Goal: Obtain resource: Download file/media

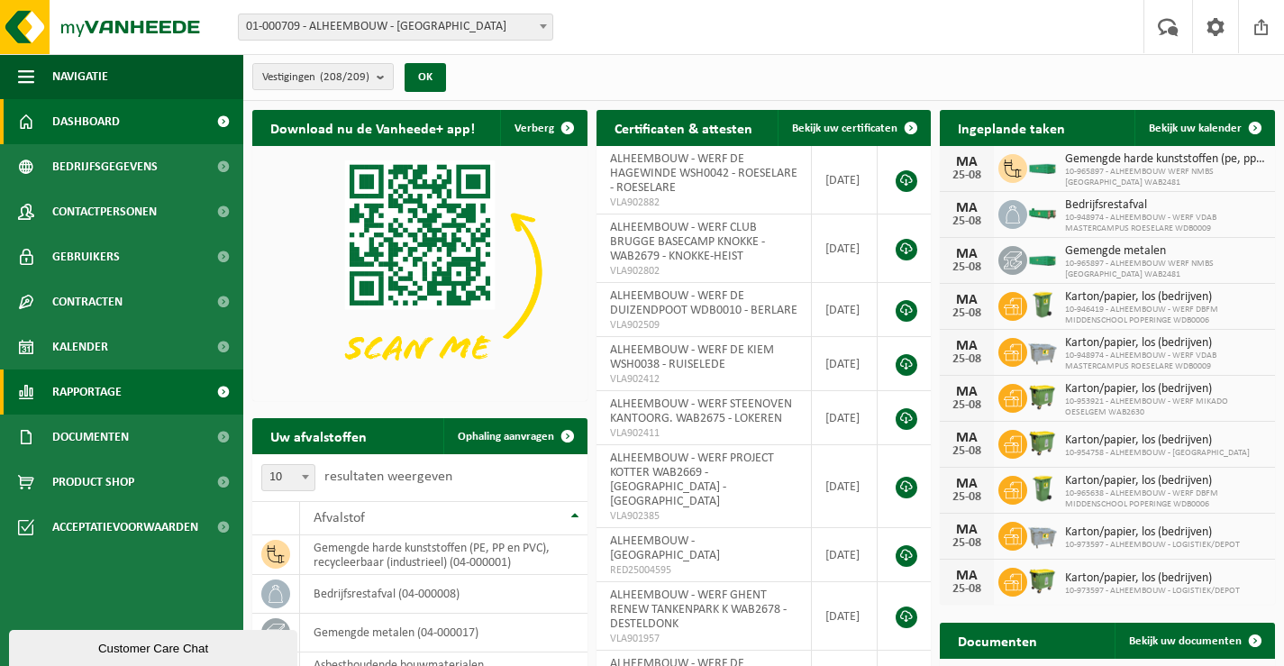
click at [68, 389] on span "Rapportage" at bounding box center [86, 391] width 69 height 45
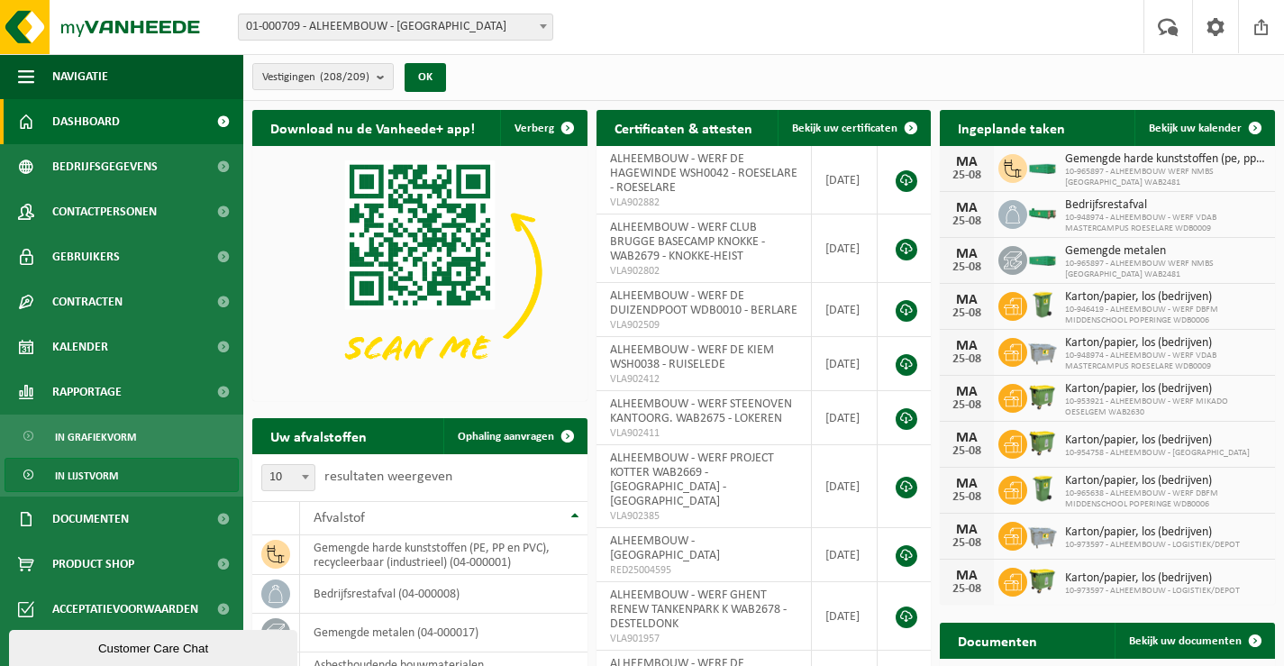
click at [80, 469] on span "In lijstvorm" at bounding box center [86, 476] width 63 height 34
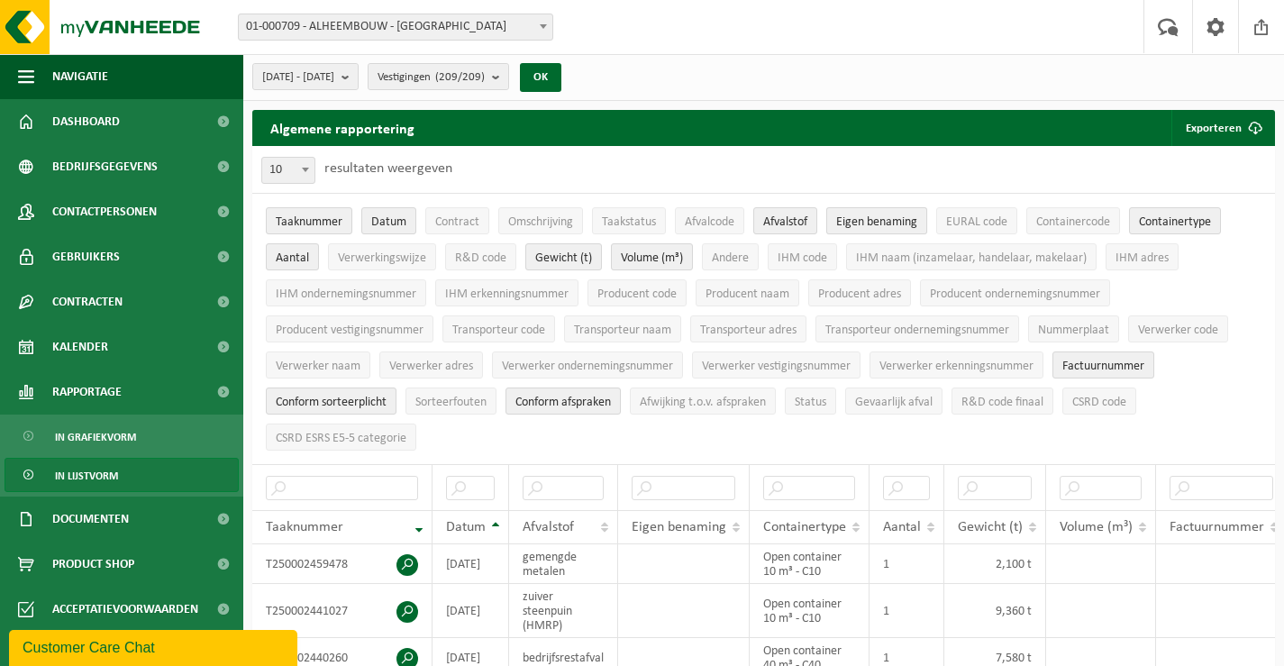
click at [874, 217] on span "Eigen benaming" at bounding box center [876, 222] width 81 height 14
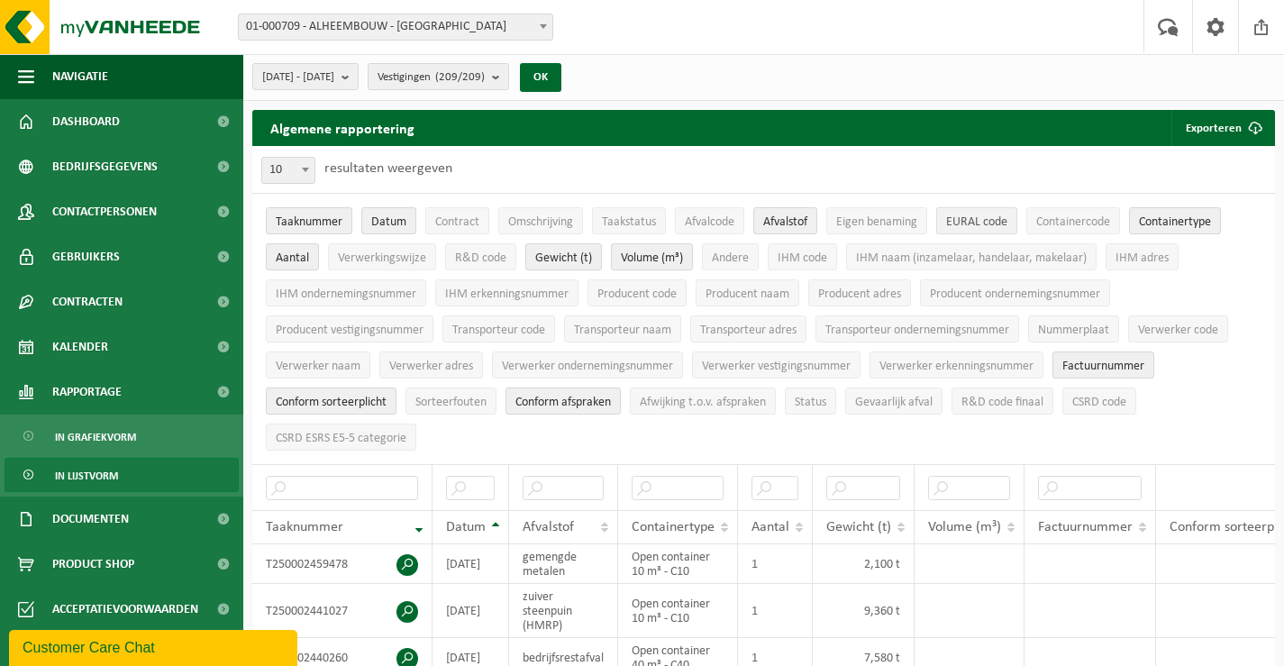
click at [977, 220] on span "EURAL code" at bounding box center [976, 222] width 61 height 14
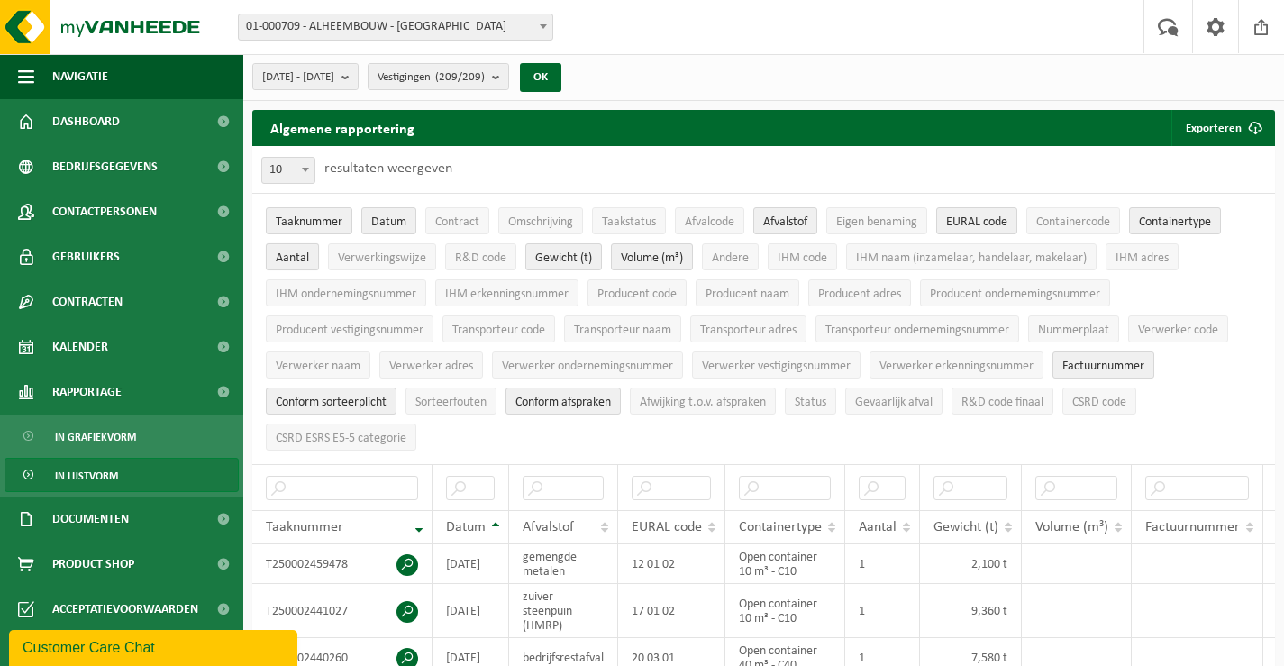
click at [297, 256] on span "Aantal" at bounding box center [292, 258] width 33 height 14
click at [892, 258] on span "IHM naam (inzamelaar, handelaar, makelaar)" at bounding box center [971, 258] width 231 height 14
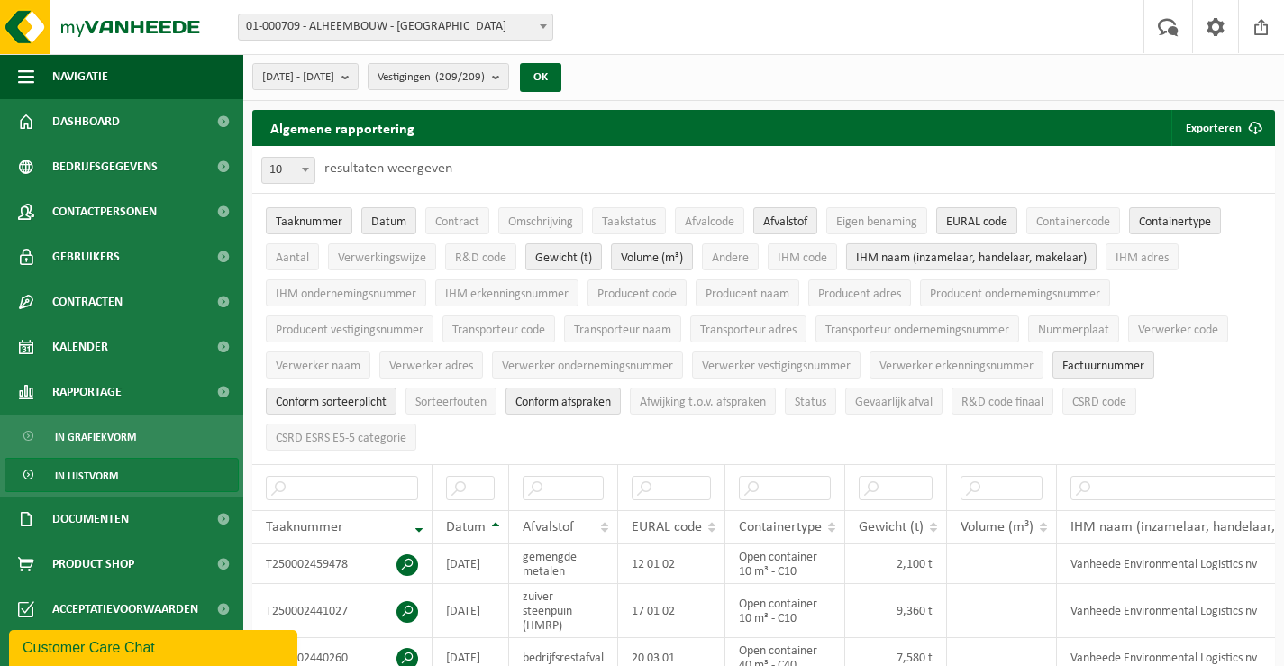
click at [892, 258] on span "IHM naam (inzamelaar, handelaar, makelaar)" at bounding box center [971, 258] width 231 height 14
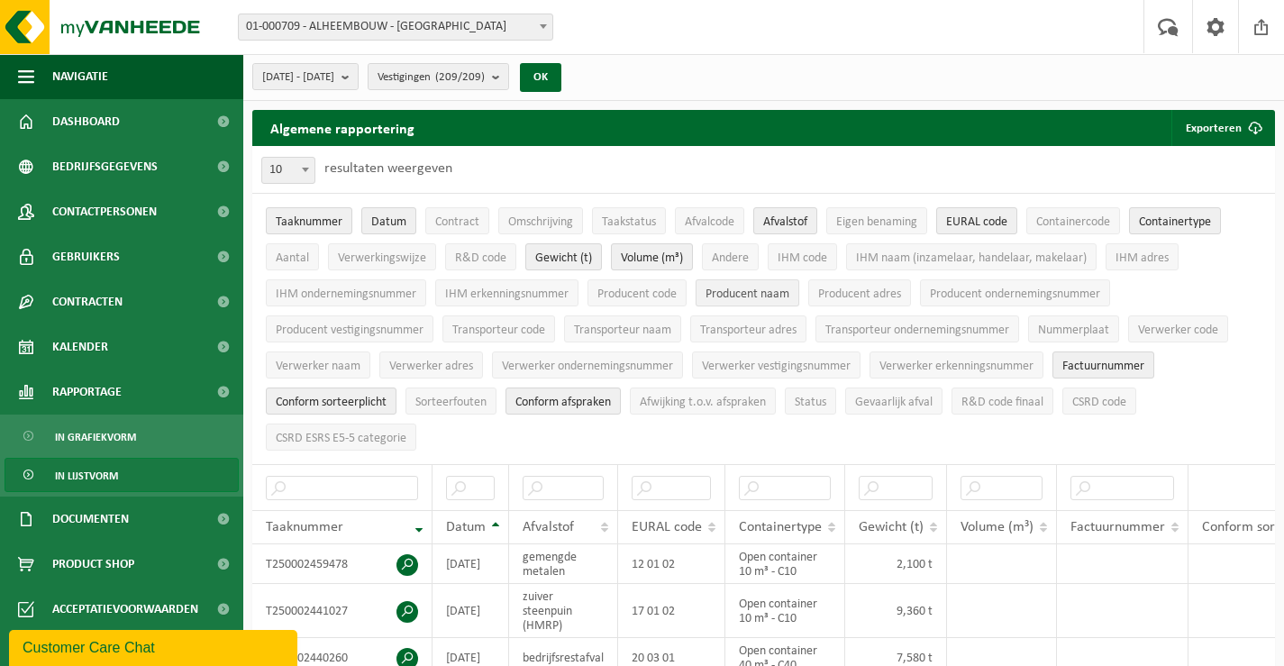
click at [758, 291] on span "Producent naam" at bounding box center [747, 294] width 84 height 14
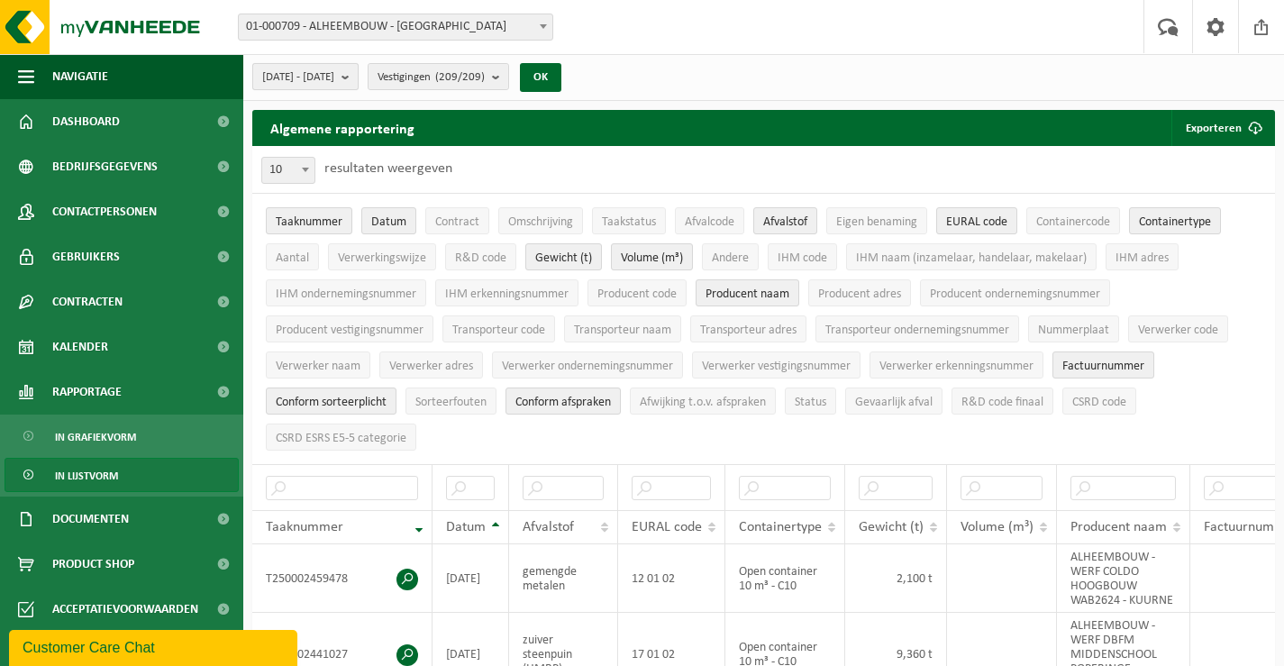
click at [358, 75] on b "submit" at bounding box center [349, 76] width 16 height 25
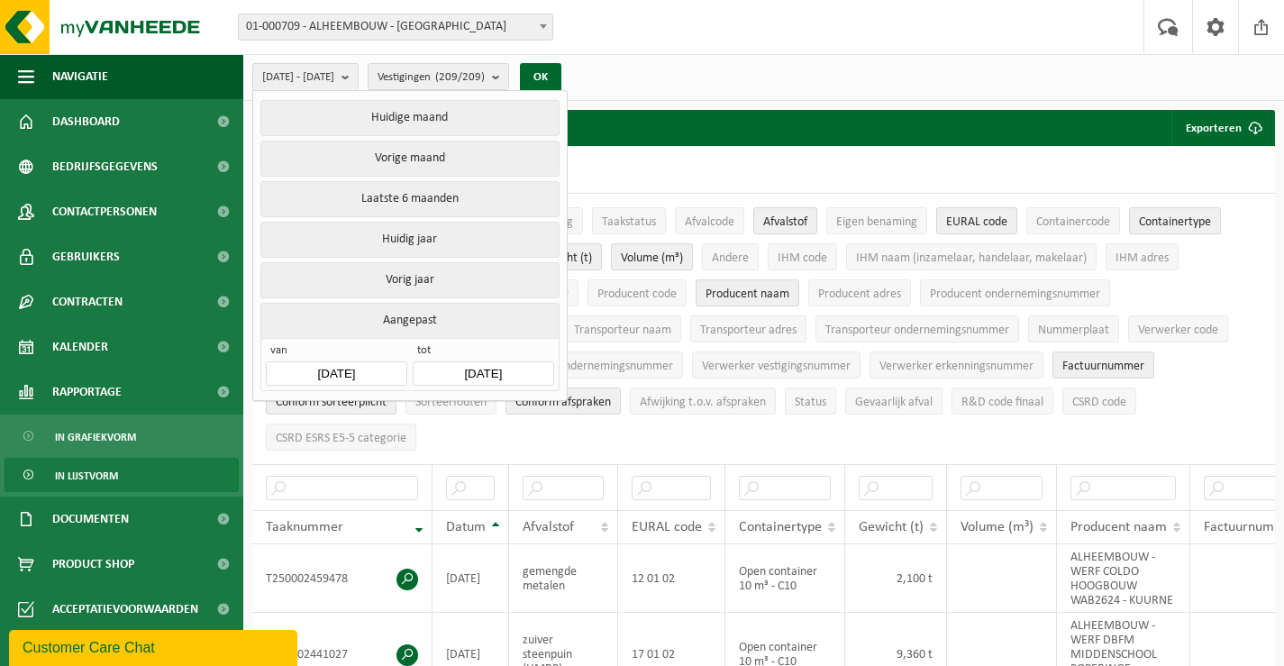
click at [374, 368] on input "2025-03-01" at bounding box center [336, 373] width 141 height 24
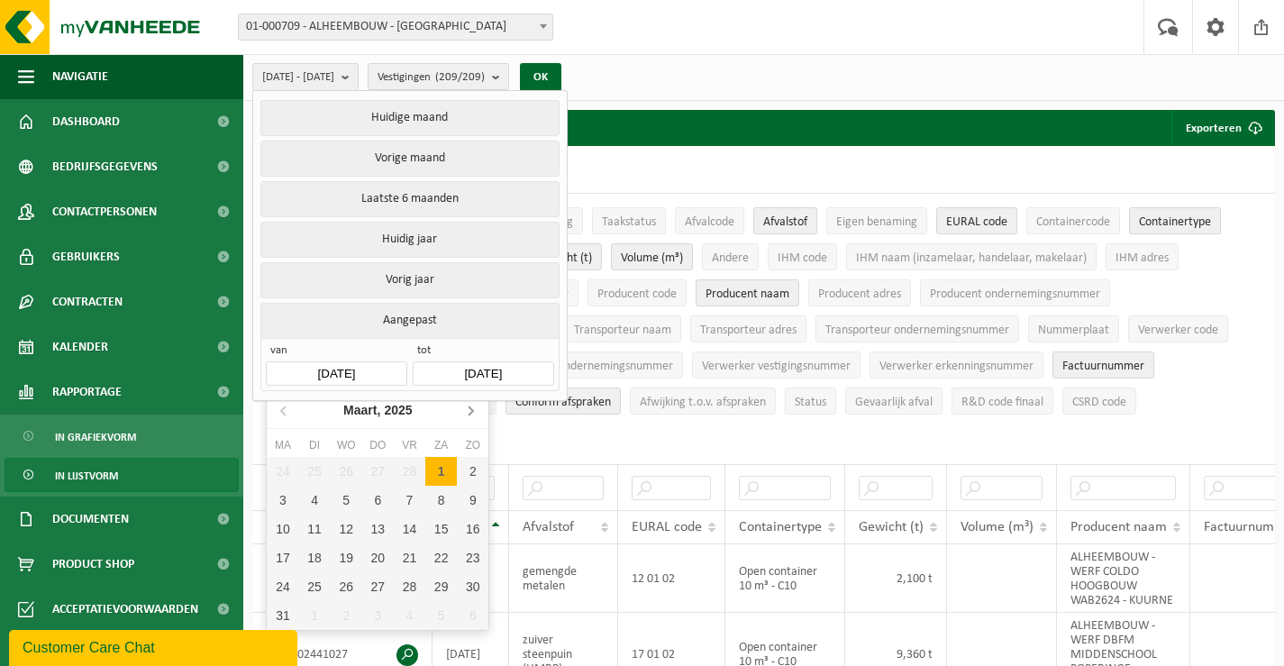
click at [467, 410] on icon at bounding box center [470, 409] width 29 height 29
click at [468, 409] on icon at bounding box center [470, 409] width 29 height 29
click at [312, 470] on div "1" at bounding box center [315, 471] width 32 height 29
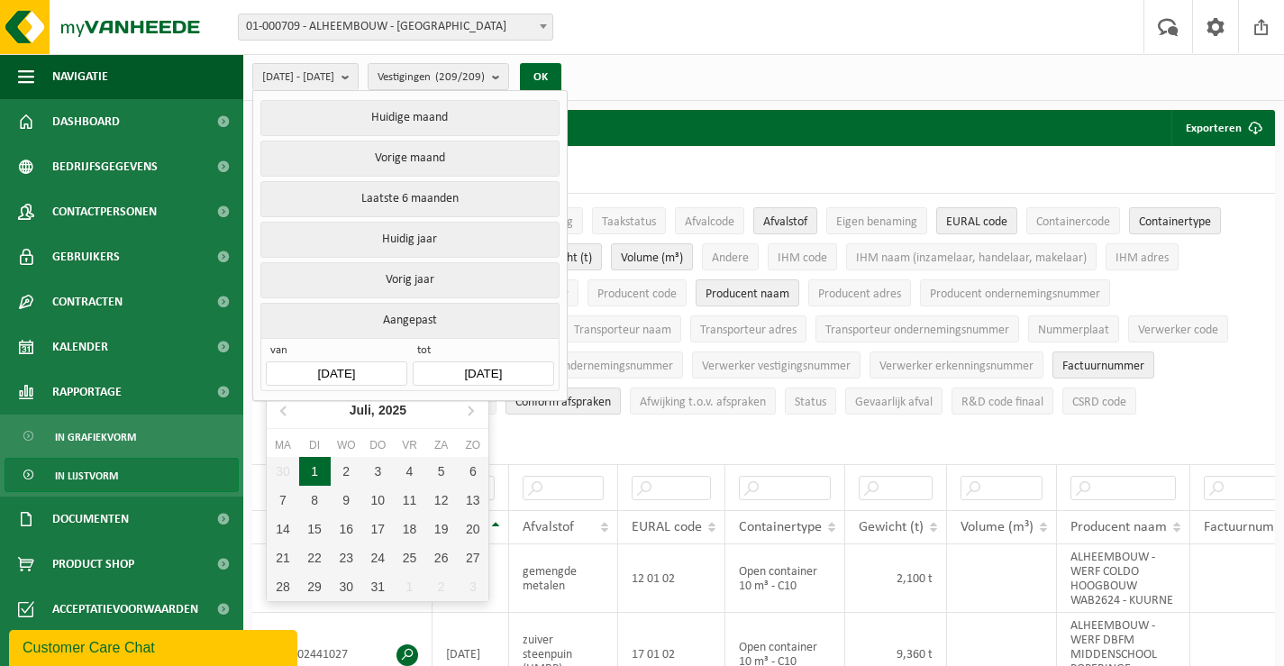
type input "2025-07-01"
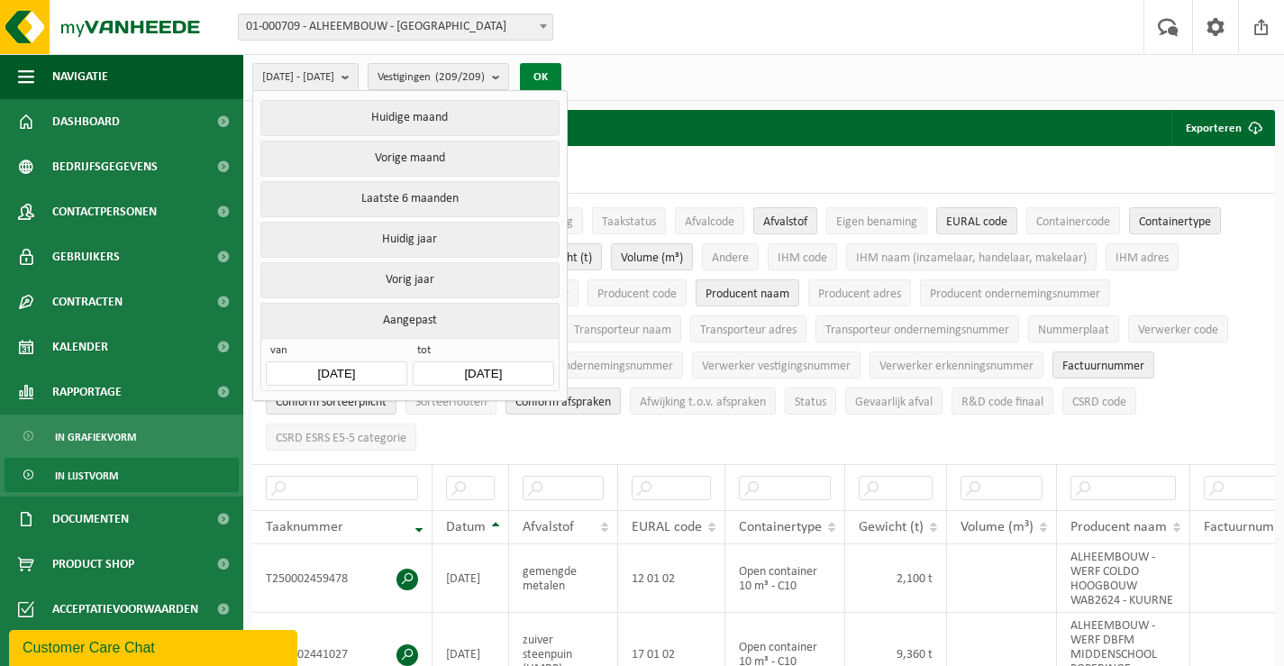
click at [561, 76] on button "OK" at bounding box center [540, 77] width 41 height 29
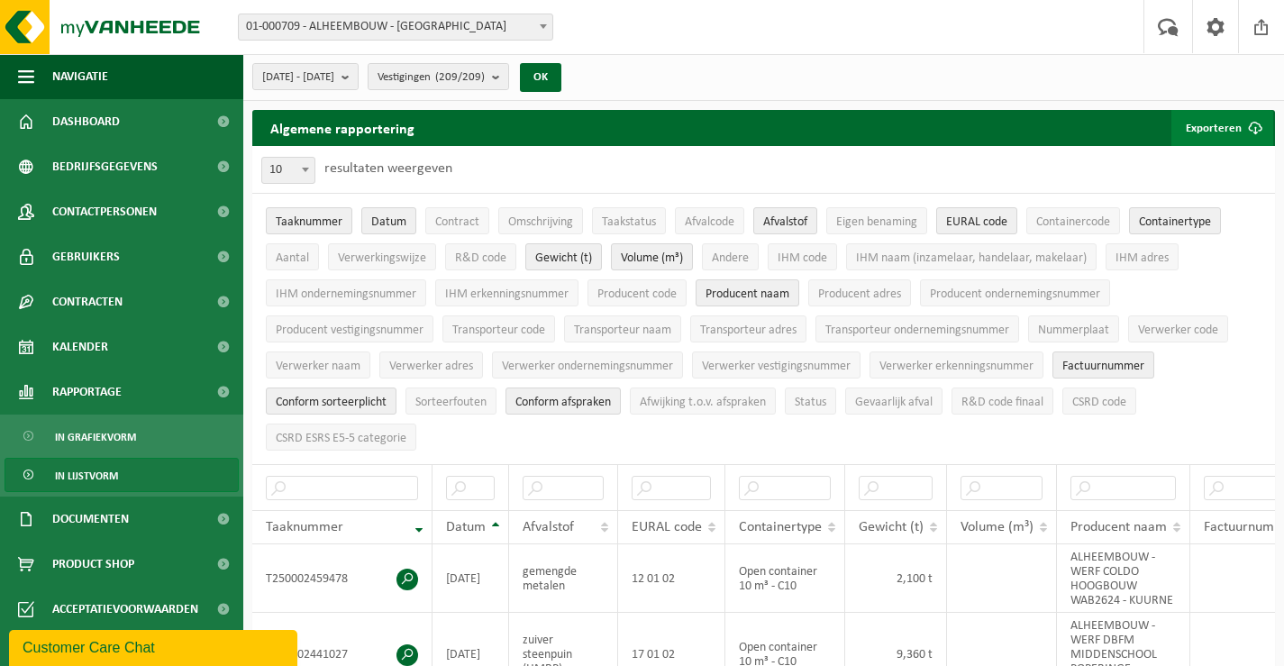
click at [1212, 128] on button "Exporteren" at bounding box center [1222, 128] width 102 height 36
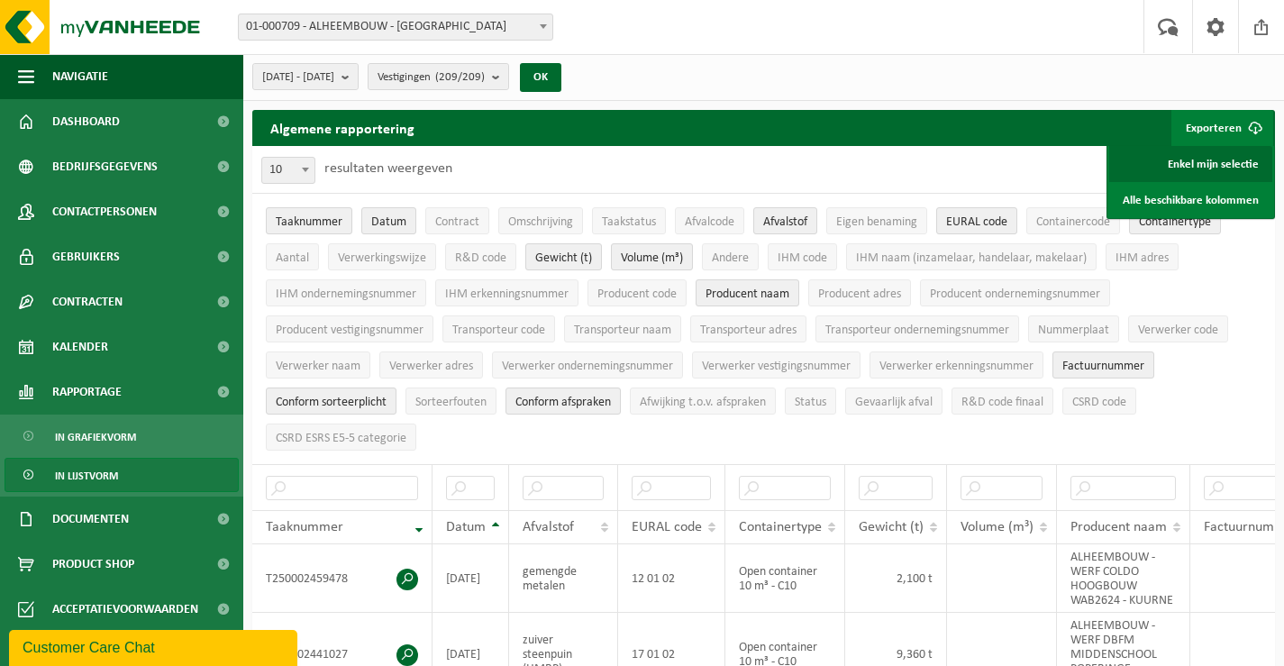
click at [1214, 161] on link "Enkel mijn selectie" at bounding box center [1190, 164] width 163 height 36
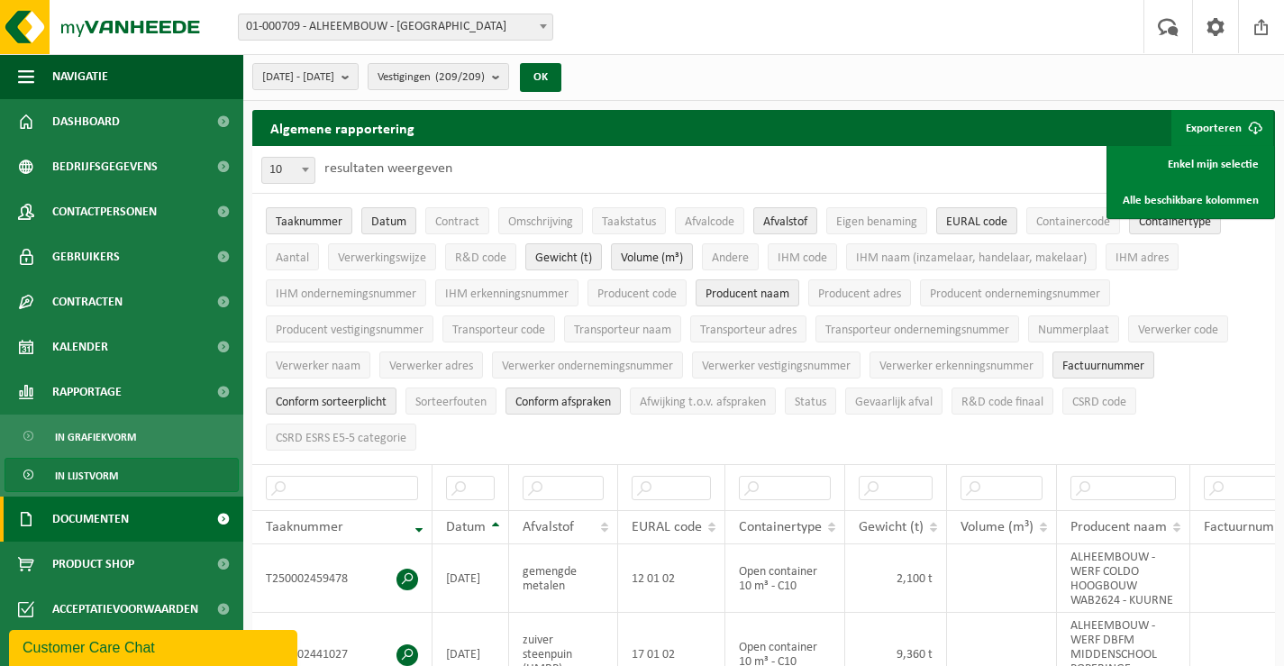
click at [86, 515] on span "Documenten" at bounding box center [90, 518] width 77 height 45
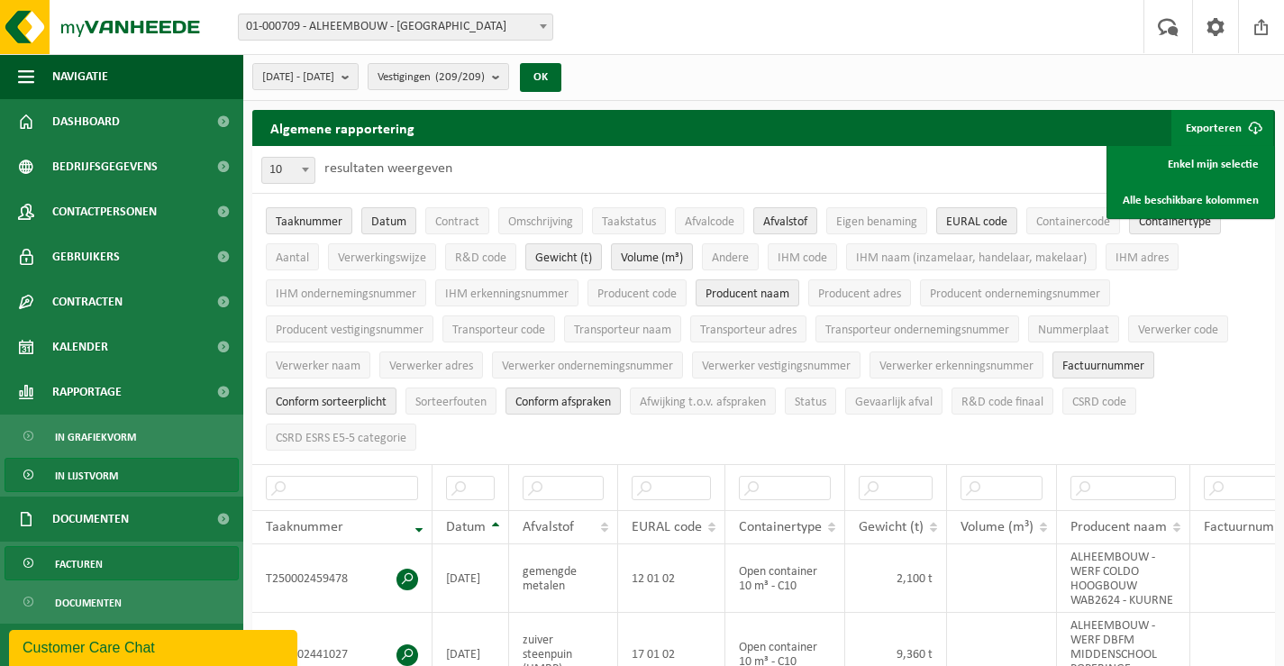
click at [68, 559] on span "Facturen" at bounding box center [79, 564] width 48 height 34
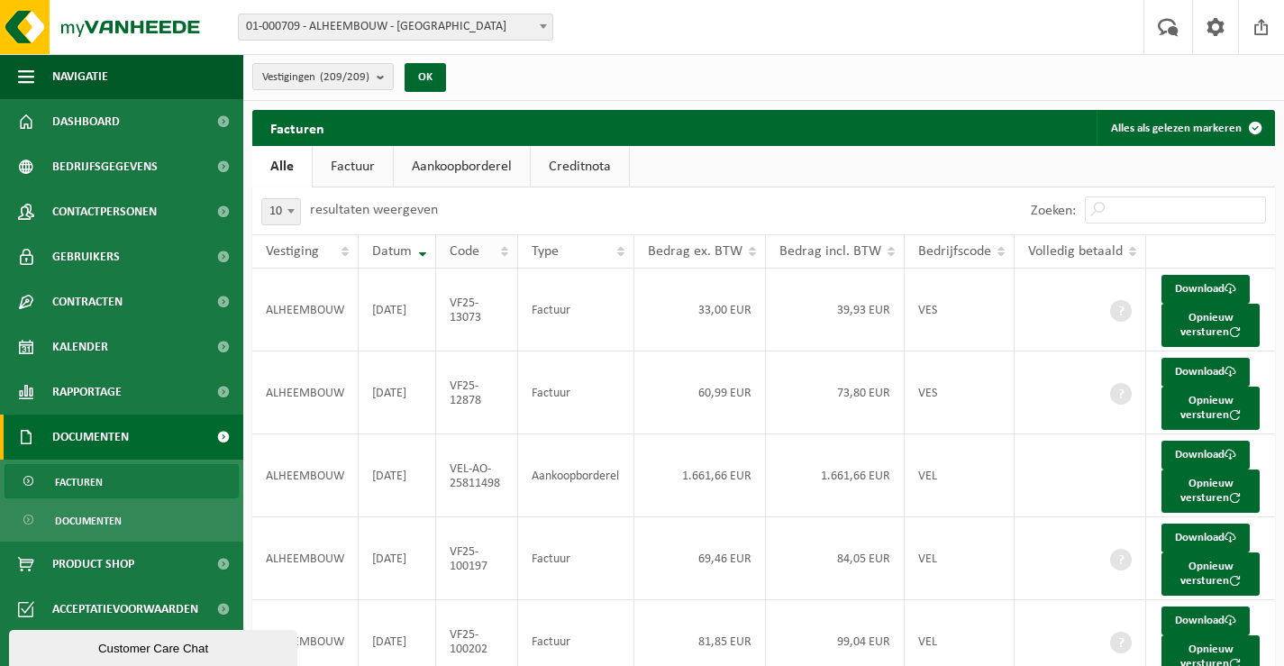
click at [458, 252] on span "Code" at bounding box center [465, 251] width 30 height 14
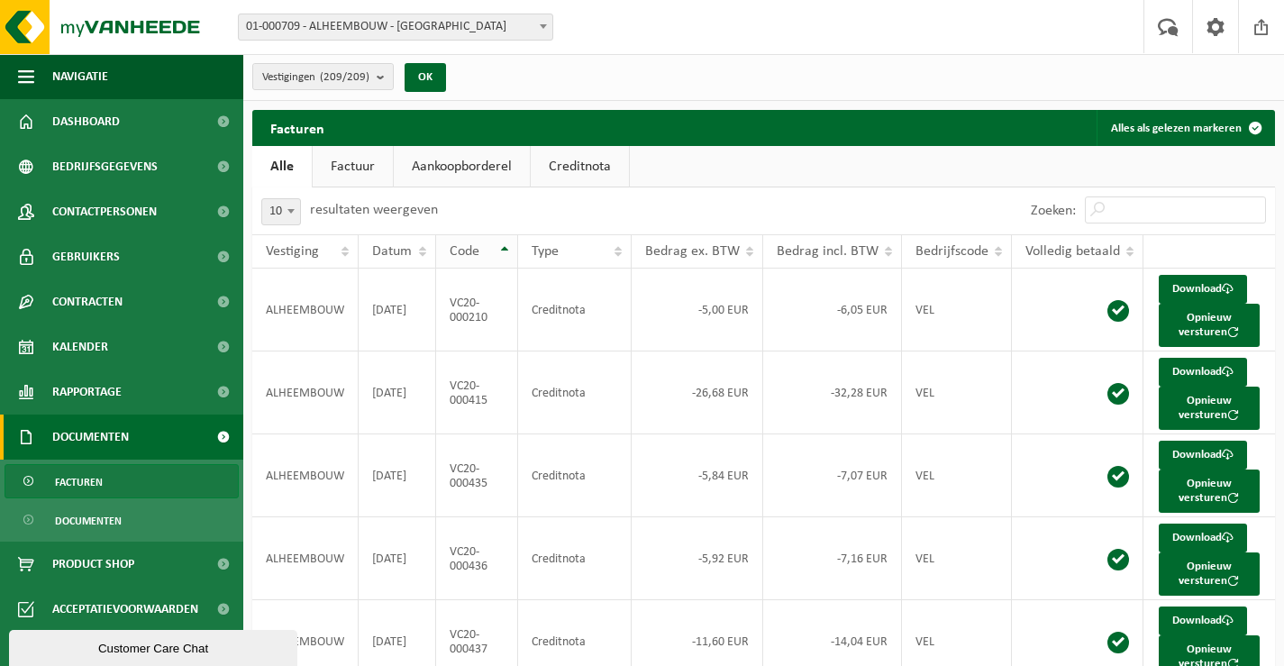
click at [477, 246] on span "Code" at bounding box center [465, 251] width 30 height 14
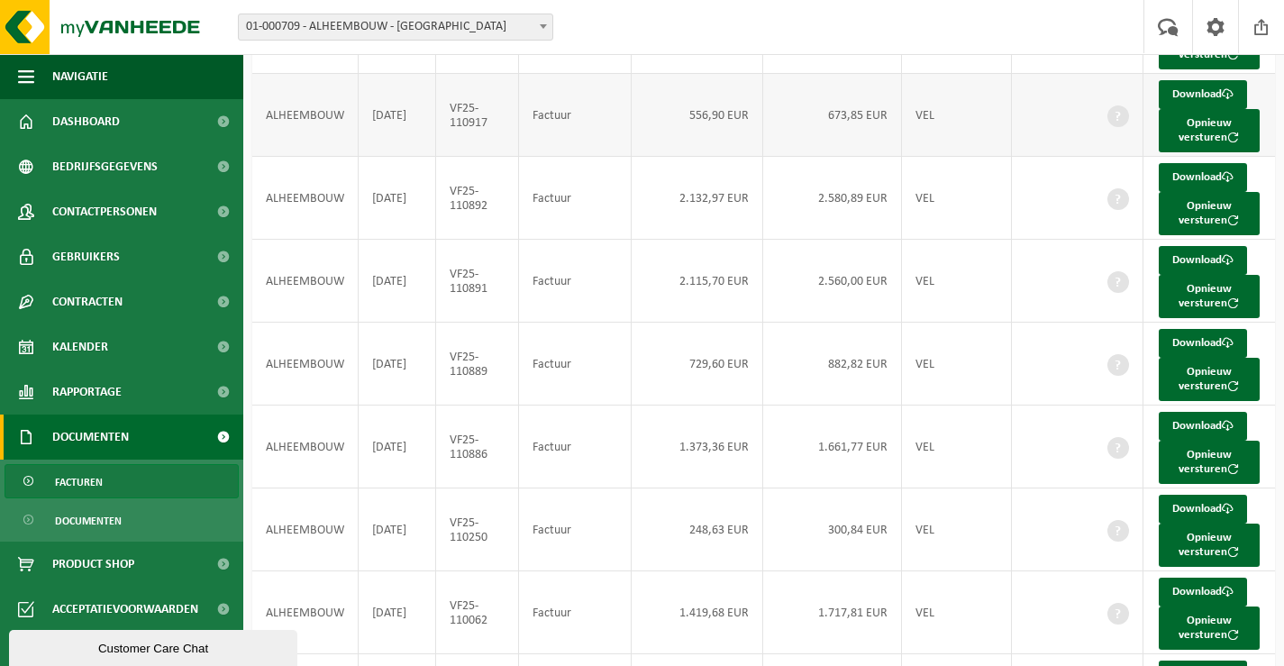
scroll to position [486, 0]
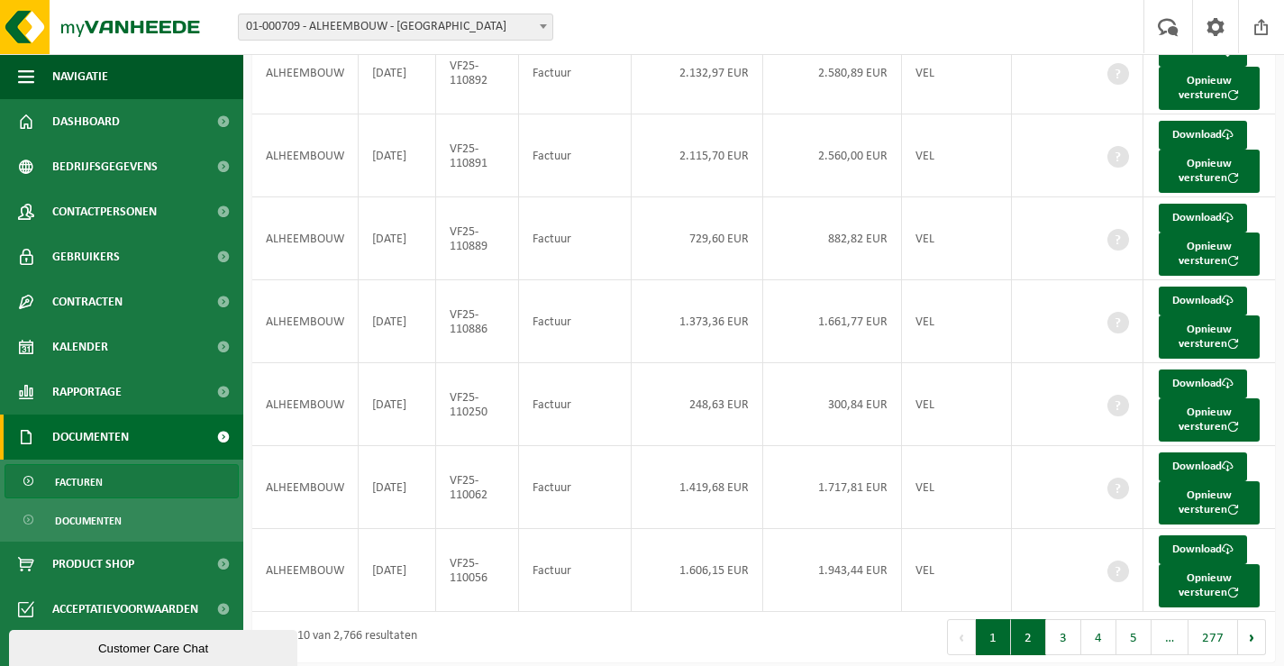
click at [1032, 630] on button "2" at bounding box center [1028, 637] width 35 height 36
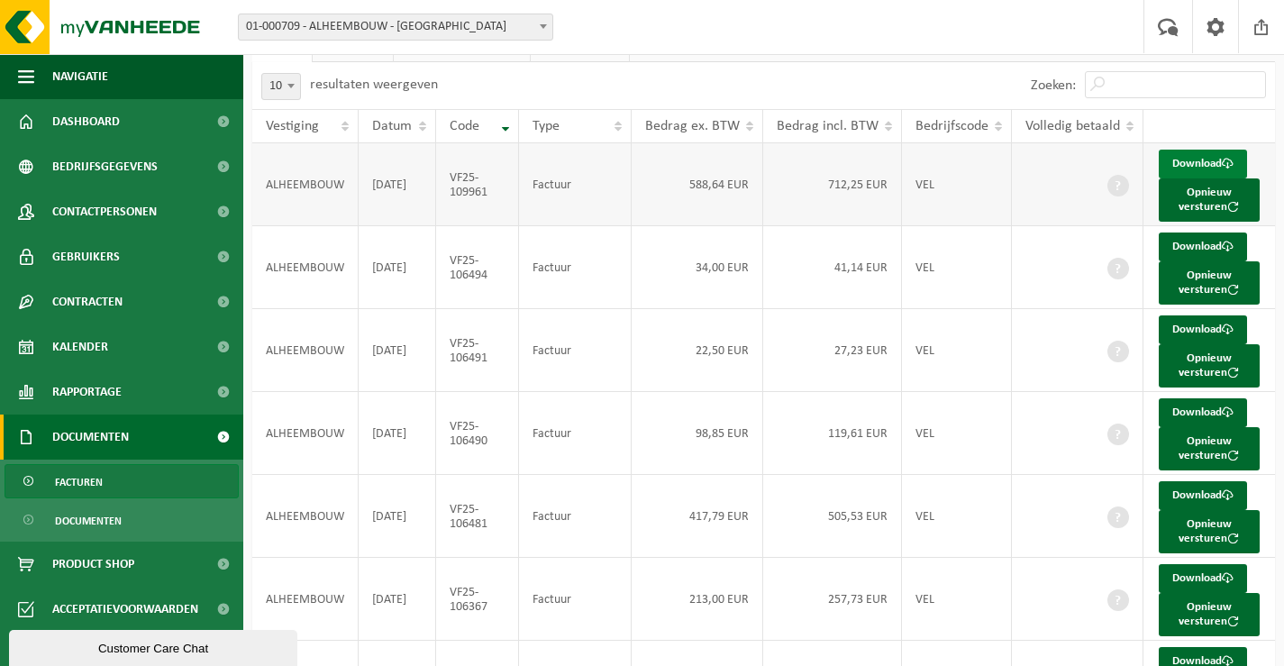
click at [1194, 159] on link "Download" at bounding box center [1202, 164] width 88 height 29
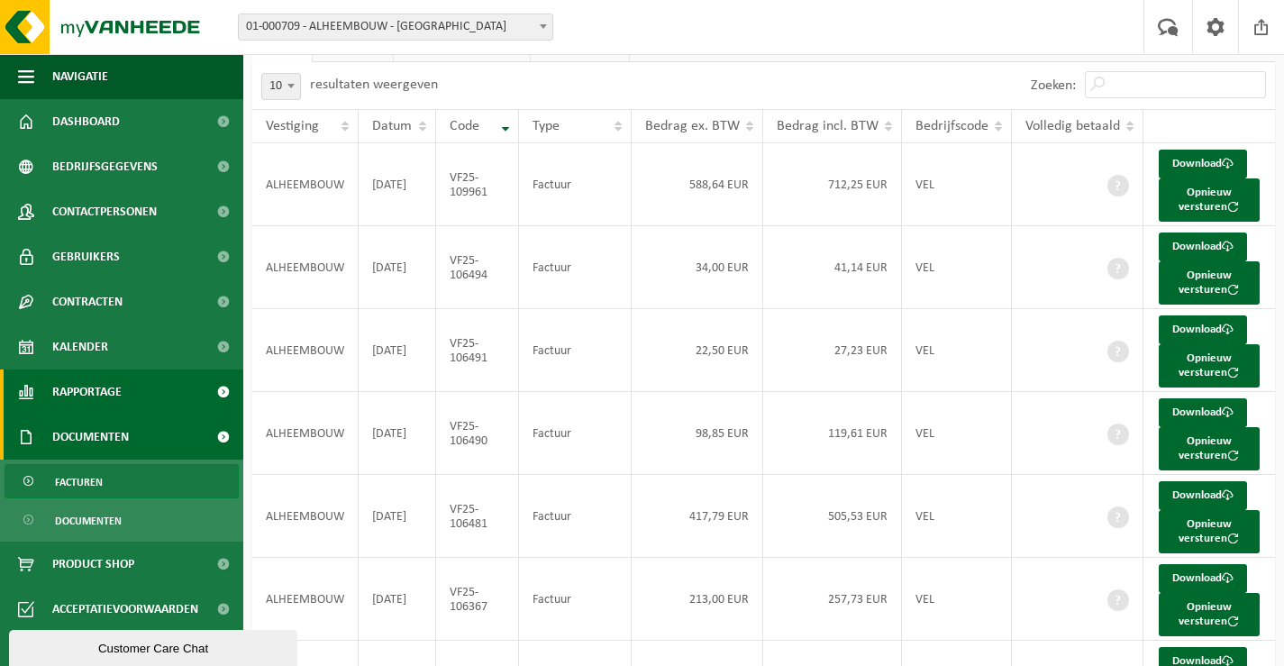
click at [71, 384] on span "Rapportage" at bounding box center [86, 391] width 69 height 45
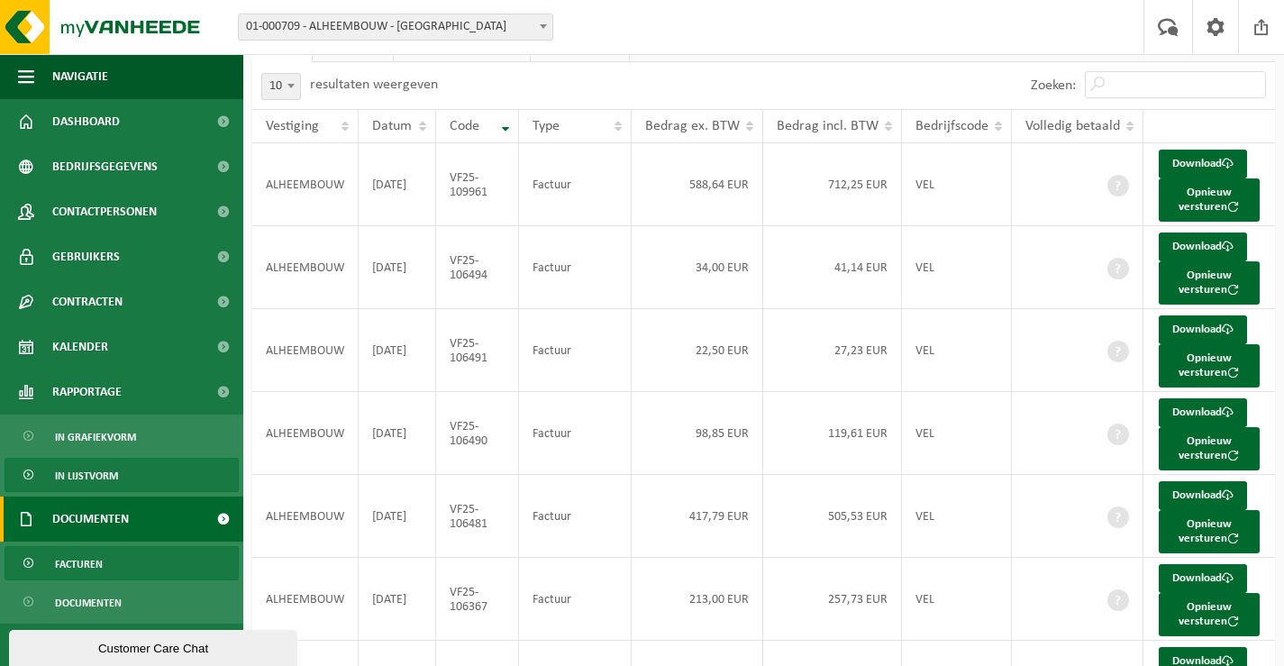
click at [89, 469] on span "In lijstvorm" at bounding box center [86, 476] width 63 height 34
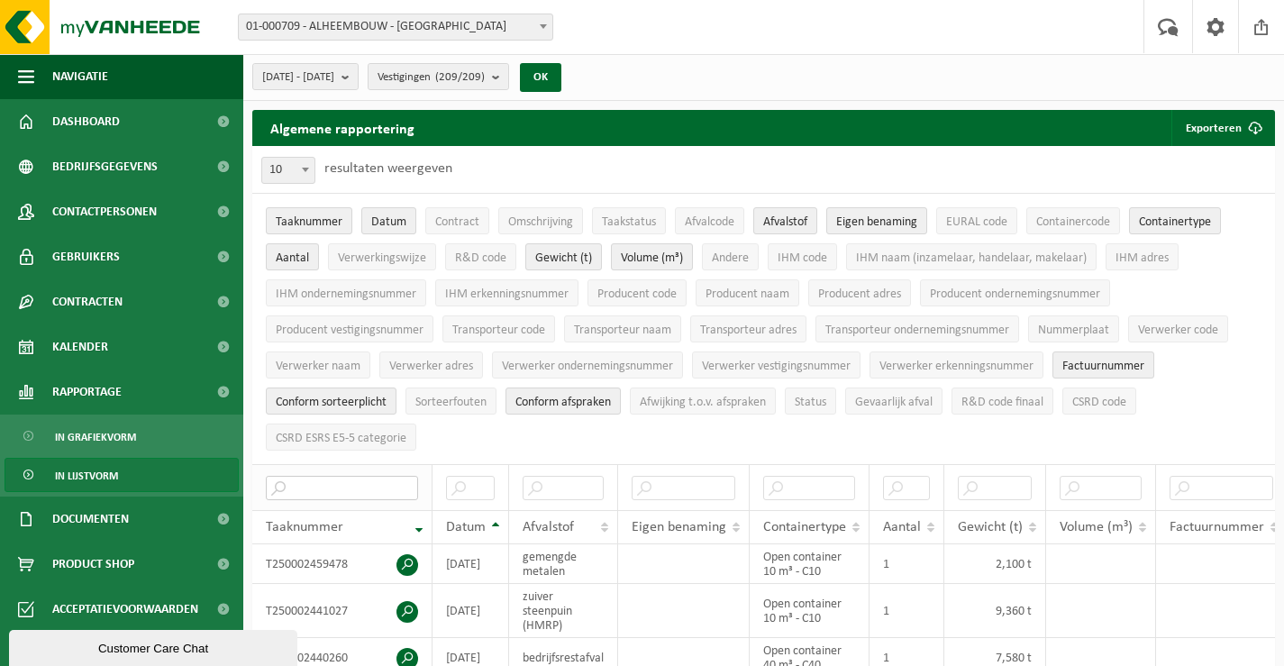
click at [370, 484] on input "text" at bounding box center [342, 488] width 152 height 24
paste input "T250001418101"
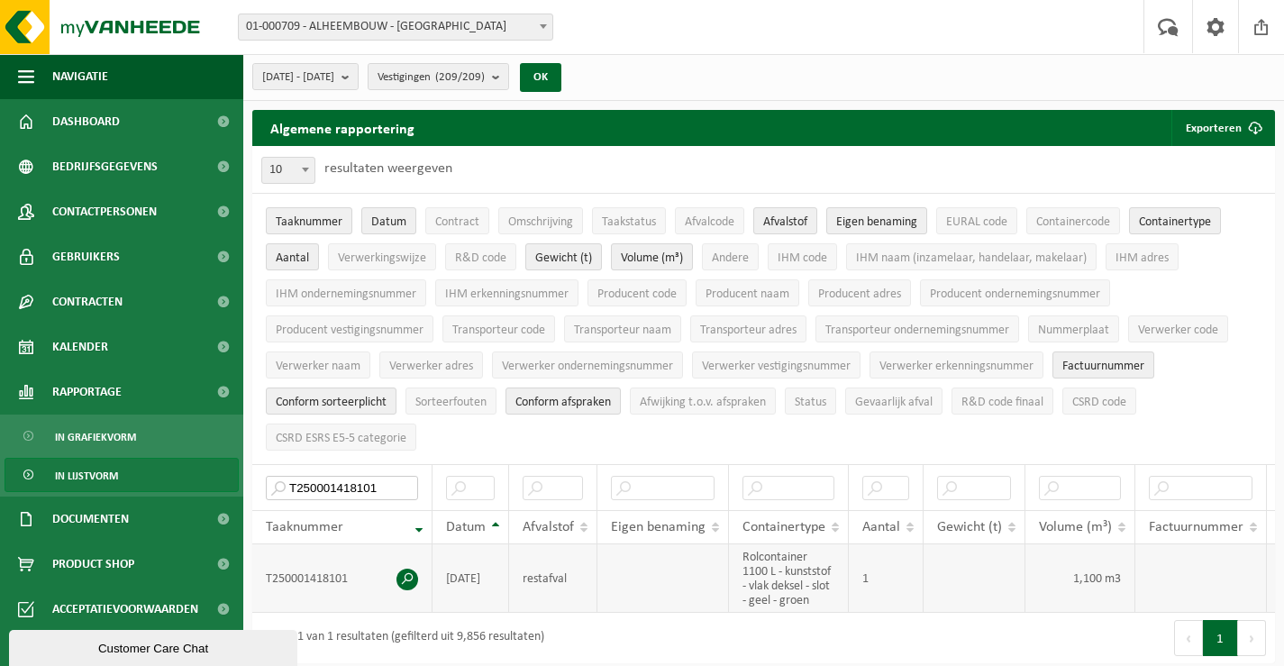
type input "T250001418101"
click at [404, 572] on span at bounding box center [407, 579] width 22 height 22
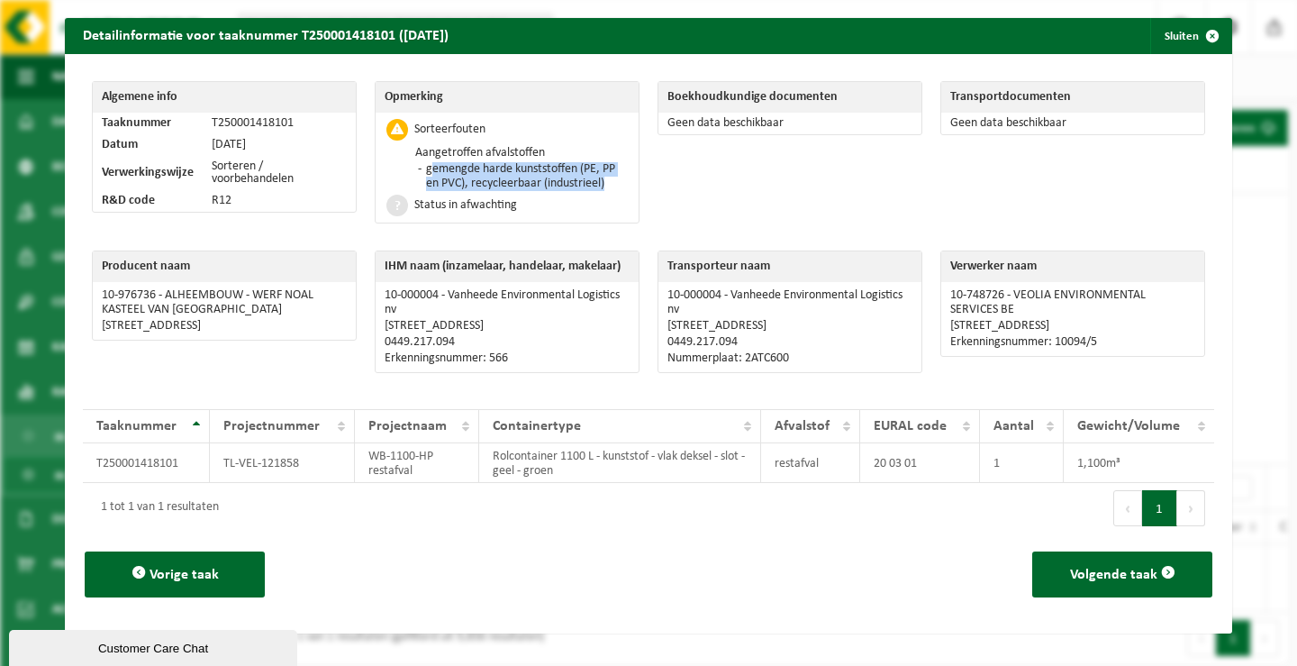
drag, startPoint x: 601, startPoint y: 181, endPoint x: 404, endPoint y: 167, distance: 197.8
click at [404, 167] on td "Sorteerfouten Aangetroffen afvalstoffen gemengde harde kunststoffen (PE, PP en …" at bounding box center [507, 168] width 263 height 110
copy li "gemengde harde kunststoffen (PE, PP en PVC), recycleerbaar (industrieel"
click at [515, 519] on div "1 tot 1 van 1 resultaten" at bounding box center [366, 508] width 566 height 50
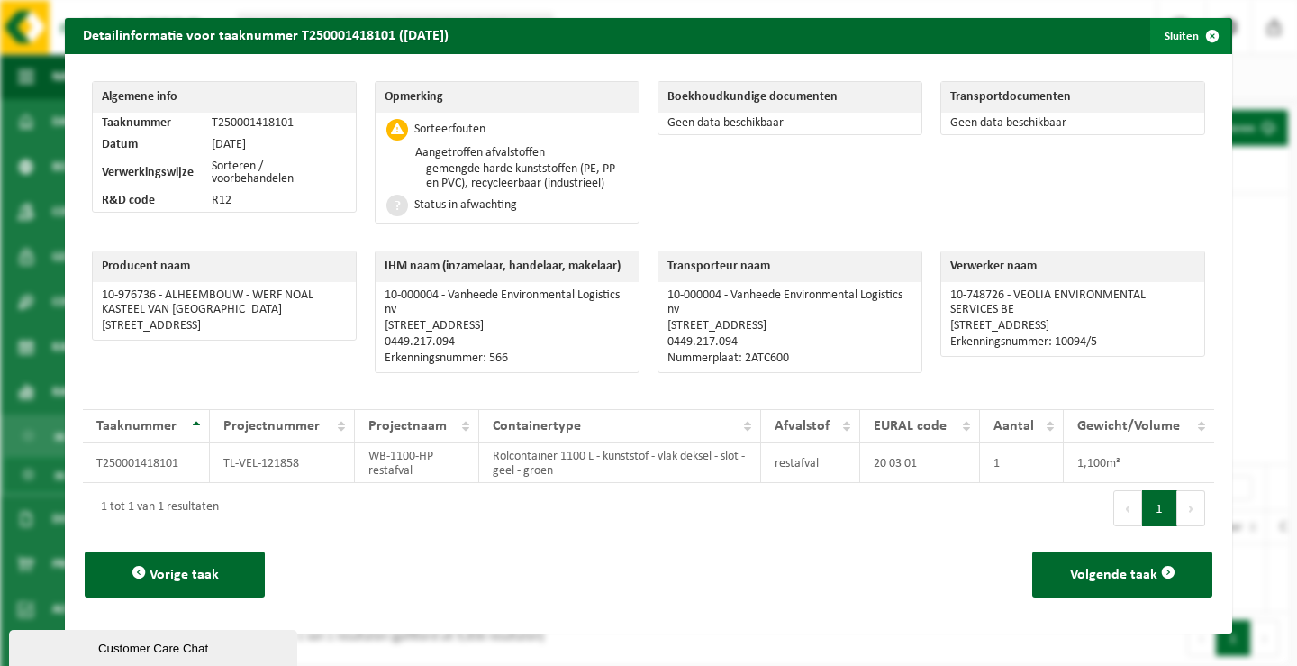
click at [1194, 34] on span "button" at bounding box center [1212, 36] width 36 height 36
